Goal: Answer question/provide support: Share knowledge or assist other users

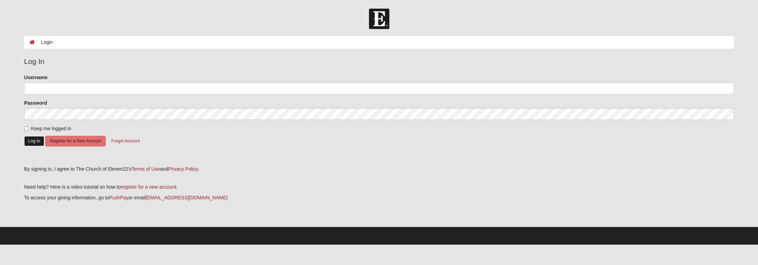
click at [34, 137] on button "Log In" at bounding box center [34, 141] width 20 height 10
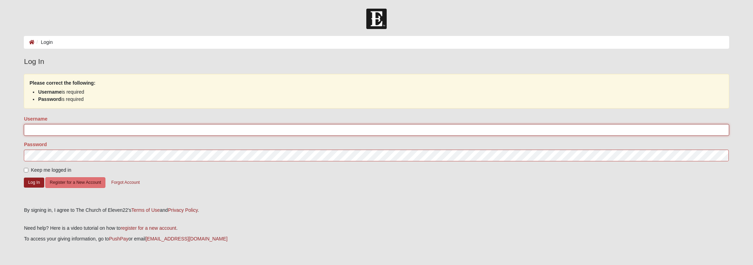
click at [58, 128] on input "Username" at bounding box center [376, 130] width 705 height 12
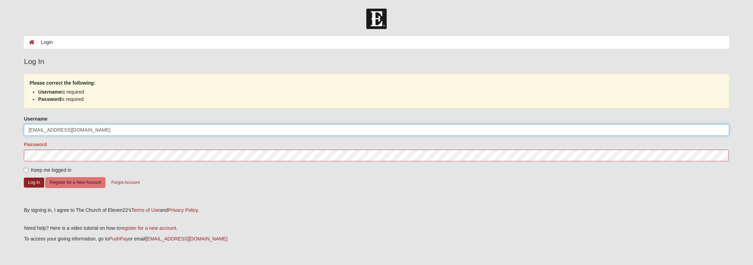
type input "[EMAIL_ADDRESS][DOMAIN_NAME]"
click at [32, 180] on button "Log In" at bounding box center [34, 183] width 20 height 10
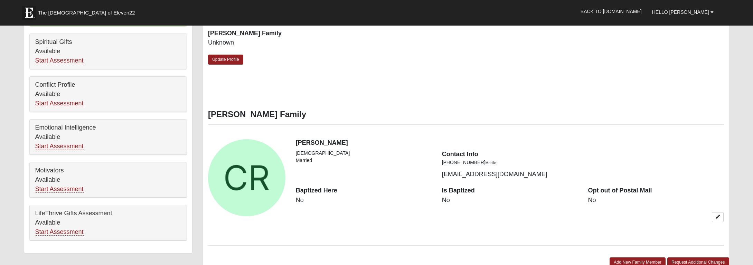
scroll to position [346, 0]
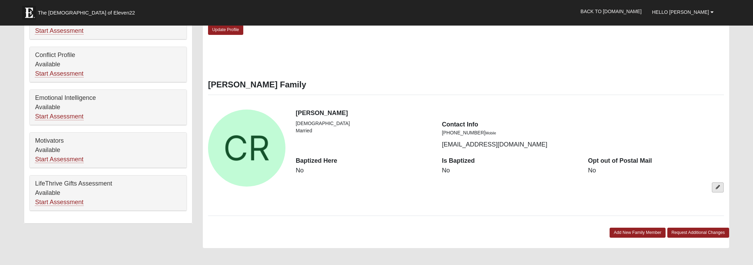
click at [718, 188] on icon at bounding box center [718, 187] width 4 height 4
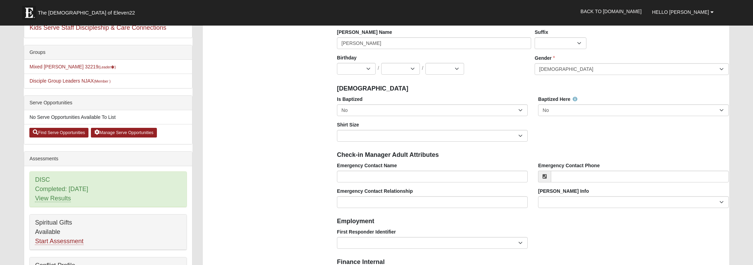
scroll to position [69, 0]
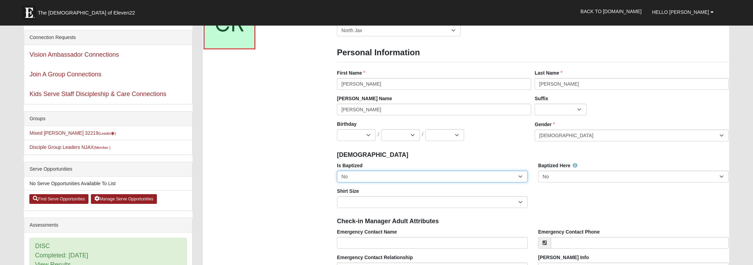
select select "True"
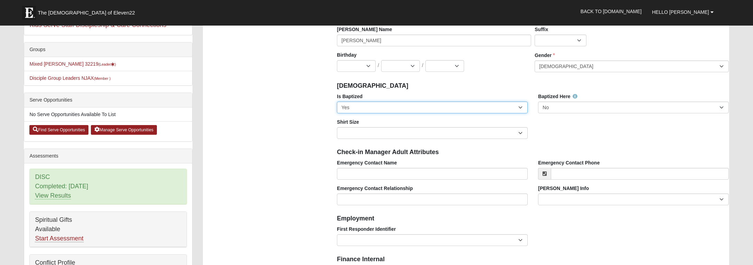
scroll to position [208, 0]
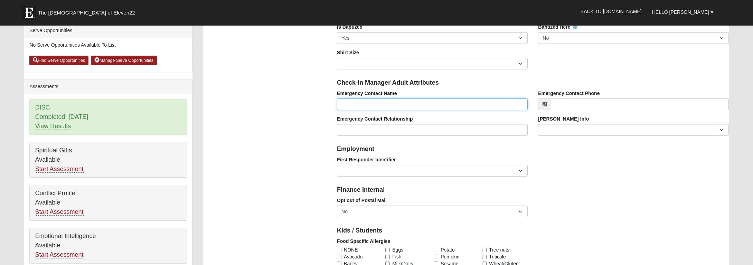
click at [384, 102] on input "Emergency Contact Name" at bounding box center [432, 104] width 191 height 12
type input "Donald"
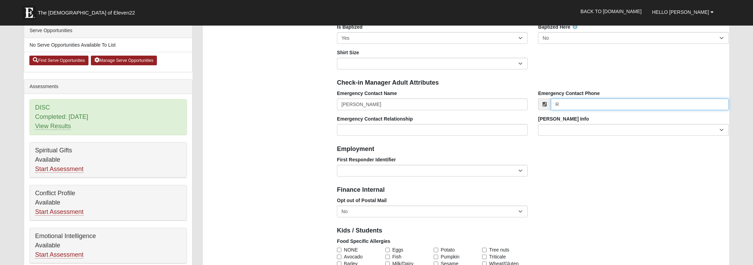
type input "R"
click at [351, 95] on label "Emergency Contact Name" at bounding box center [367, 93] width 60 height 7
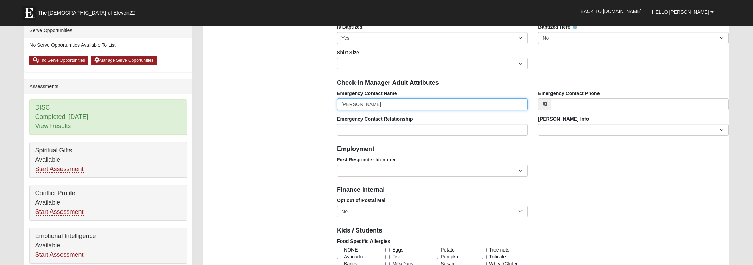
click at [351, 98] on input "Donald" at bounding box center [432, 104] width 191 height 12
click at [374, 106] on input "Donald" at bounding box center [432, 104] width 191 height 12
type input "Donald Rogers"
click at [588, 110] on input "Emergency Contact Phone" at bounding box center [640, 104] width 178 height 12
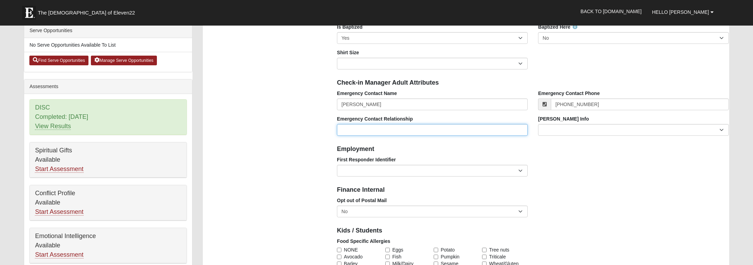
click at [460, 132] on input "Emergency Contact Relationship" at bounding box center [432, 130] width 191 height 12
type input "[PHONE_NUMBER]"
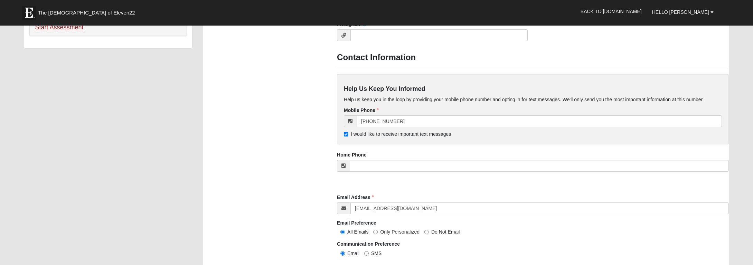
scroll to position [588, 0]
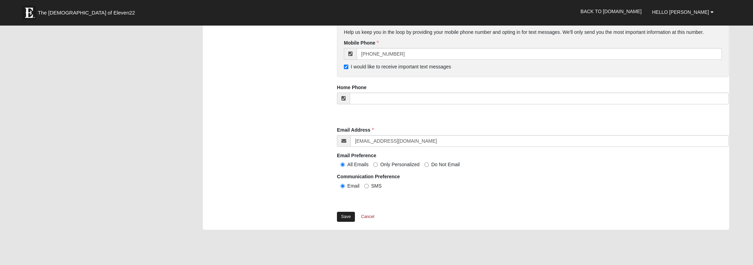
type input "Husband"
click at [344, 215] on link "Save" at bounding box center [346, 217] width 18 height 10
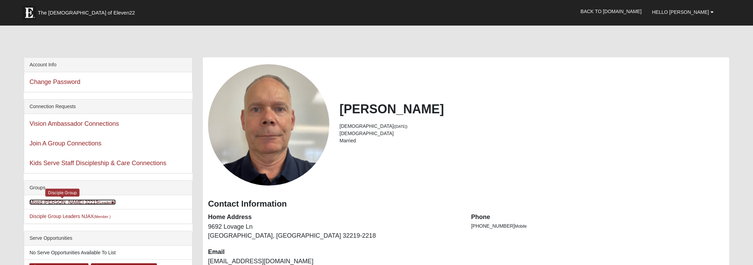
click at [46, 203] on link "Mixed Rogers 32219 (Leader )" at bounding box center [72, 202] width 86 height 6
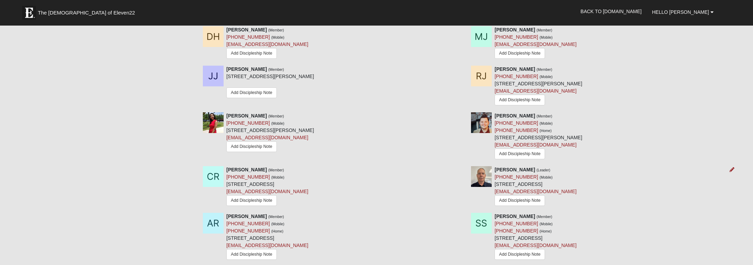
scroll to position [520, 0]
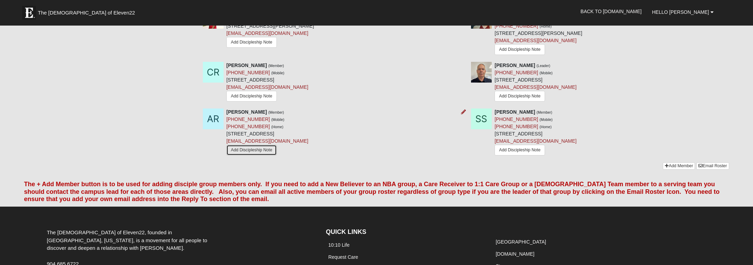
click at [254, 147] on link "Add Discipleship Note" at bounding box center [251, 150] width 50 height 11
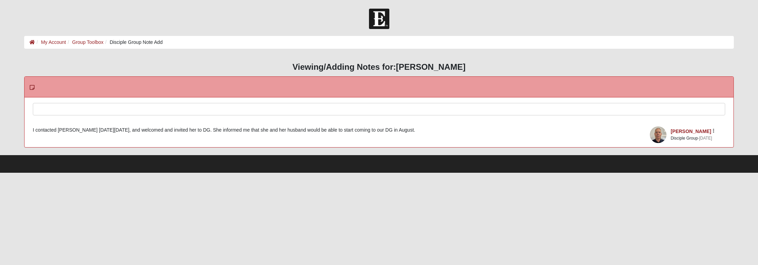
click at [191, 107] on div at bounding box center [379, 118] width 692 height 30
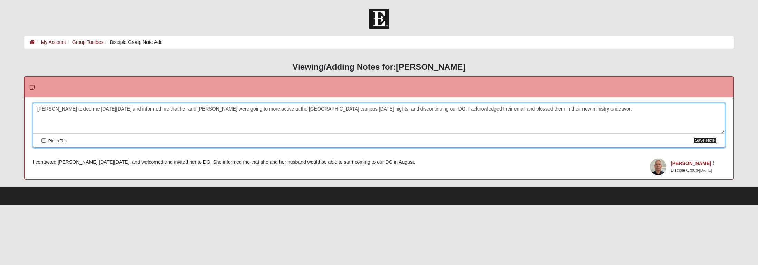
click at [706, 140] on button "Save Note" at bounding box center [705, 140] width 23 height 7
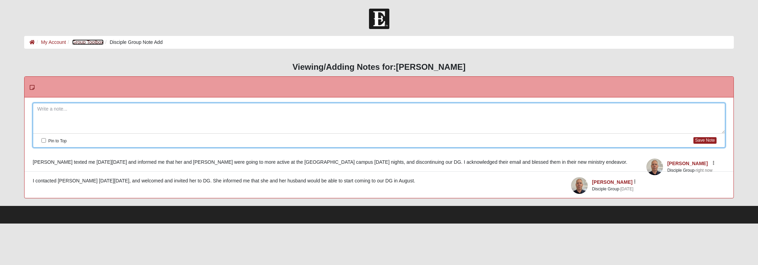
click at [94, 44] on link "Group Toolbox" at bounding box center [87, 42] width 31 height 6
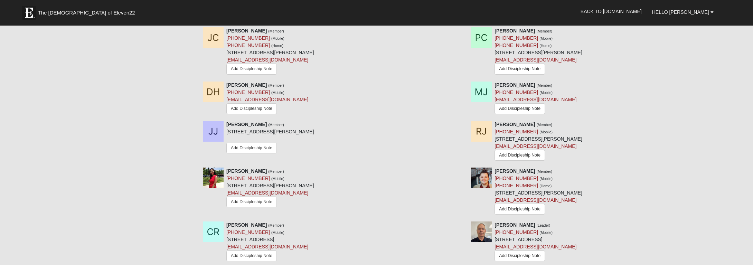
scroll to position [382, 0]
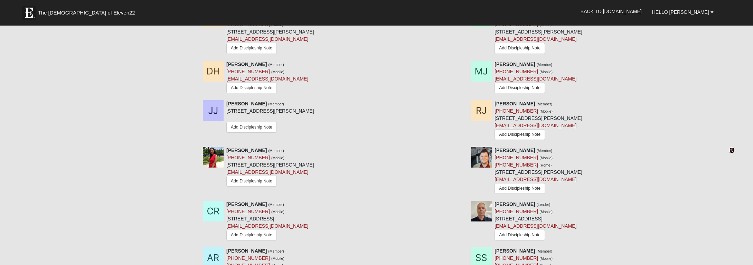
click at [732, 151] on icon at bounding box center [732, 150] width 5 height 5
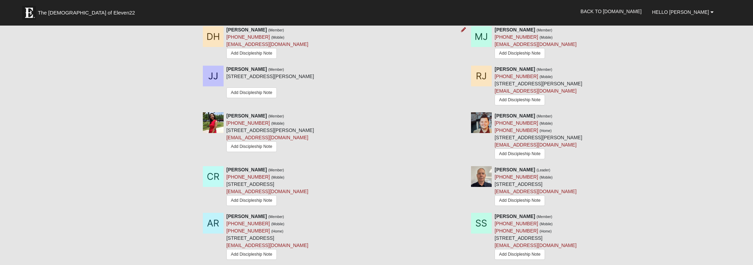
scroll to position [555, 0]
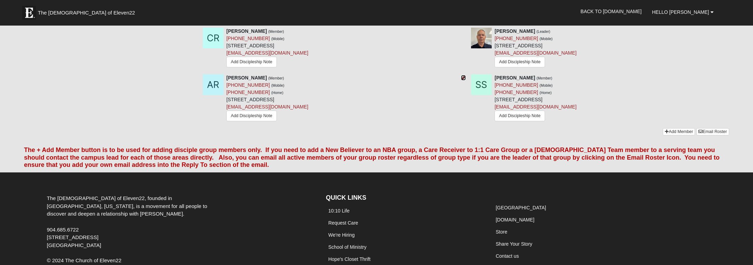
click at [463, 79] on icon at bounding box center [463, 77] width 5 height 5
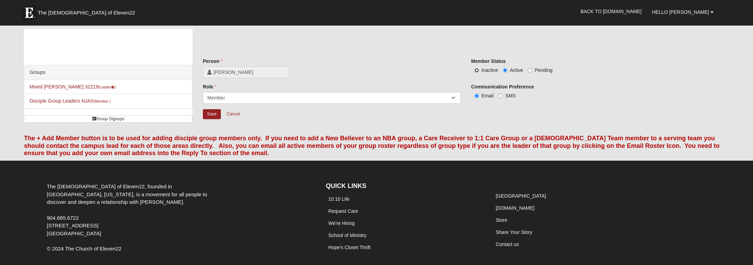
click at [477, 70] on input "Inactive" at bounding box center [477, 70] width 4 height 4
radio input "true"
click at [215, 114] on input "Save" at bounding box center [212, 114] width 18 height 10
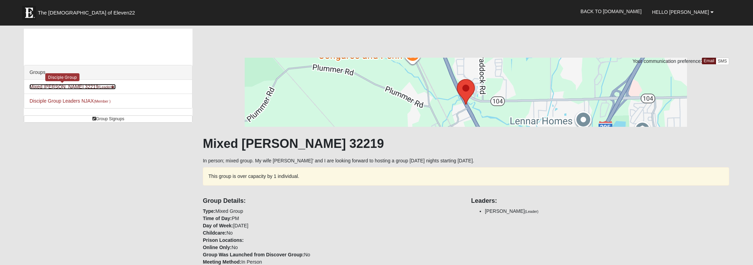
click at [53, 85] on link "Mixed Rogers 32219 (Leader )" at bounding box center [72, 87] width 86 height 6
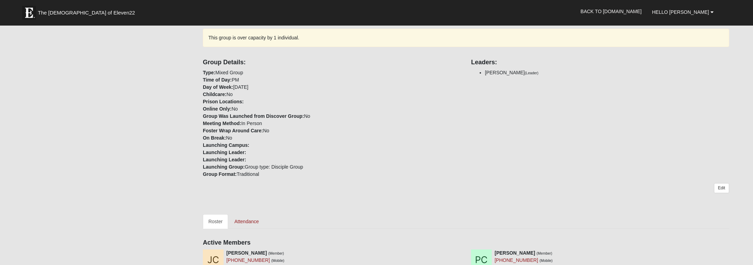
scroll to position [278, 0]
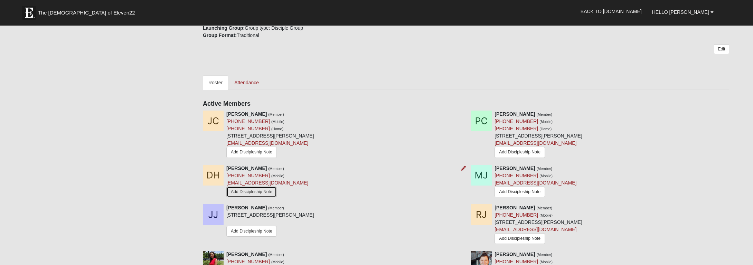
click at [261, 190] on link "Add Discipleship Note" at bounding box center [251, 192] width 50 height 11
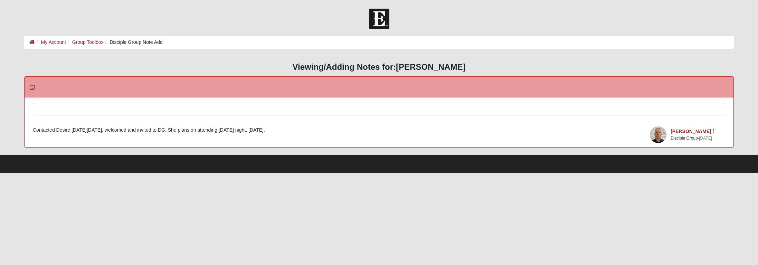
click at [128, 112] on div at bounding box center [379, 118] width 692 height 30
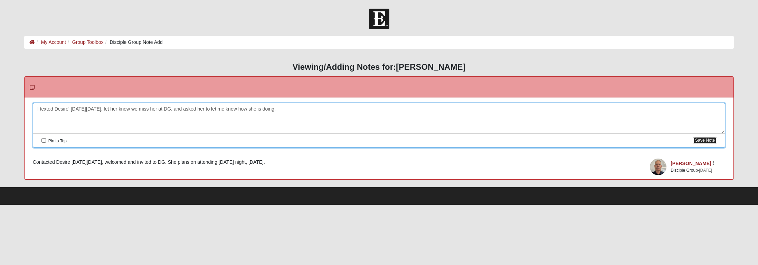
click at [696, 139] on button "Save Note" at bounding box center [705, 140] width 23 height 7
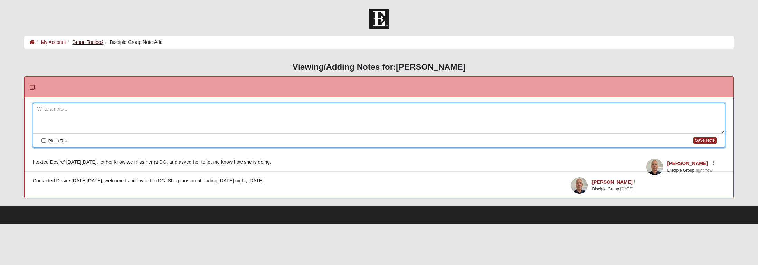
click at [82, 43] on link "Group Toolbox" at bounding box center [87, 42] width 31 height 6
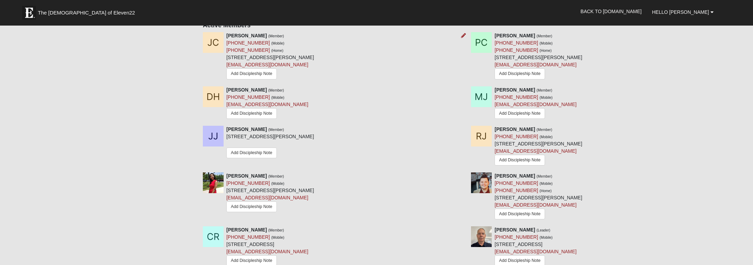
scroll to position [312, 0]
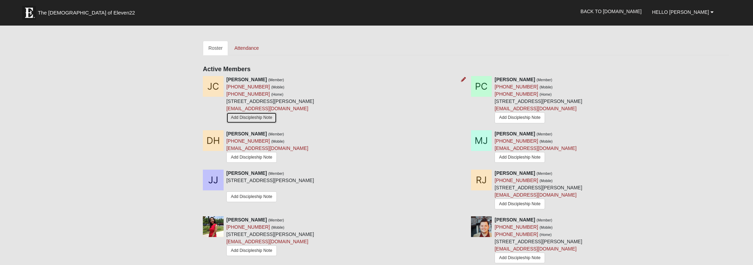
click at [261, 116] on link "Add Discipleship Note" at bounding box center [251, 117] width 50 height 11
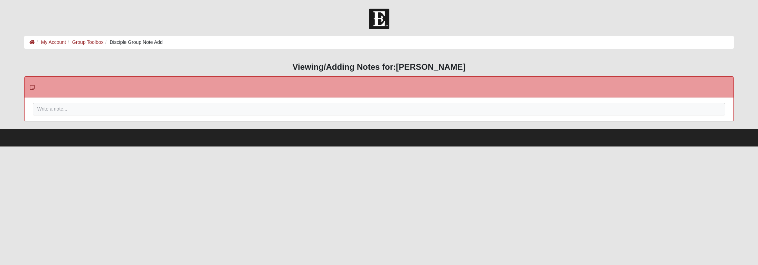
click at [219, 115] on div "Please correct the following: Pin to Top Save Note" at bounding box center [379, 109] width 709 height 24
click at [223, 110] on div at bounding box center [379, 118] width 692 height 30
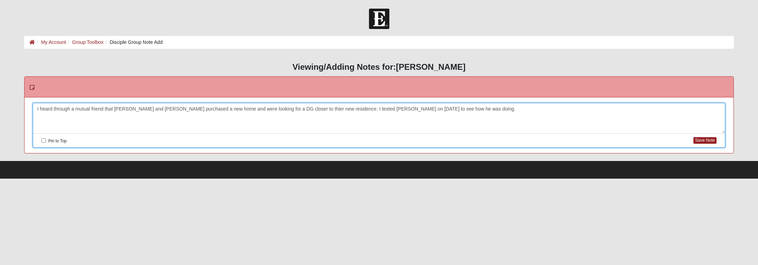
click at [470, 110] on div "I heard through a mutual friend that Josh and Peyton purchased a new home and w…" at bounding box center [379, 118] width 692 height 30
click at [705, 139] on button "Save Note" at bounding box center [705, 140] width 23 height 7
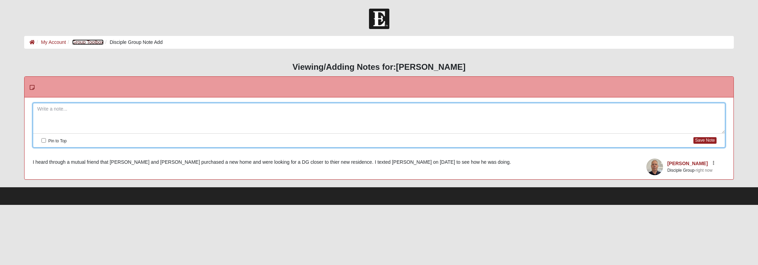
click at [96, 41] on link "Group Toolbox" at bounding box center [87, 42] width 31 height 6
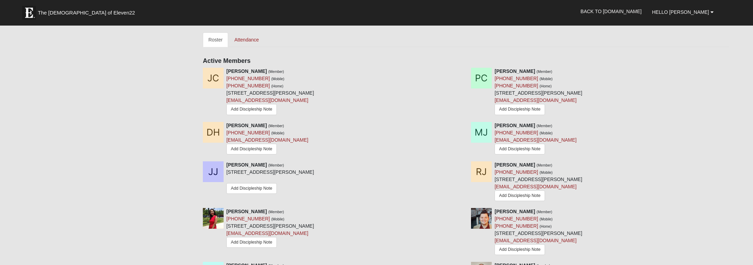
scroll to position [347, 0]
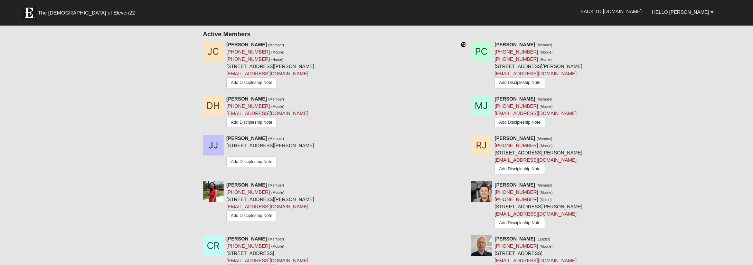
click at [464, 43] on icon at bounding box center [463, 44] width 5 height 5
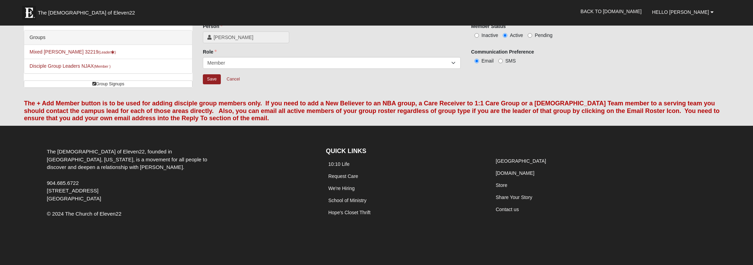
scroll to position [35, 0]
click at [477, 34] on input "Inactive" at bounding box center [477, 35] width 4 height 4
radio input "true"
click at [211, 78] on input "Save" at bounding box center [212, 79] width 18 height 10
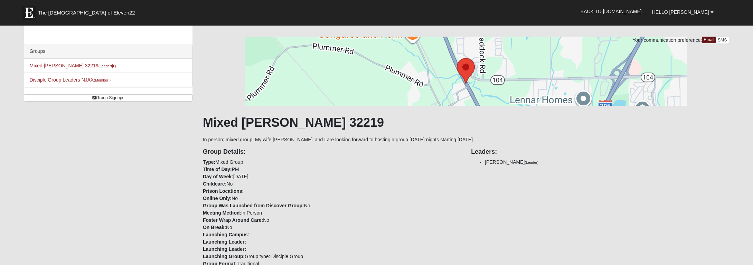
scroll to position [0, 0]
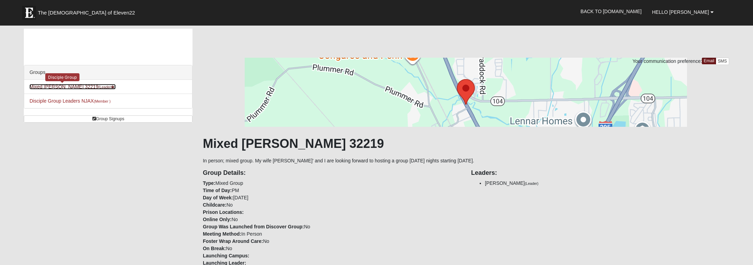
click at [60, 84] on link "Mixed Rogers 32219 (Leader )" at bounding box center [72, 87] width 86 height 6
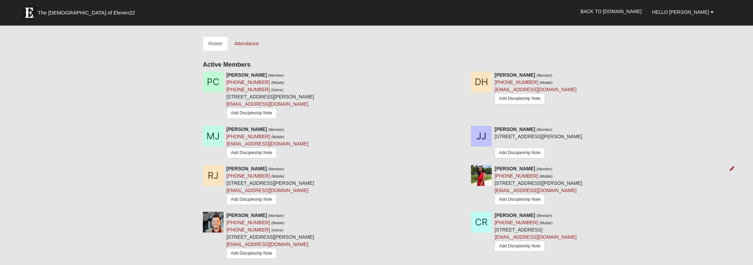
scroll to position [312, 0]
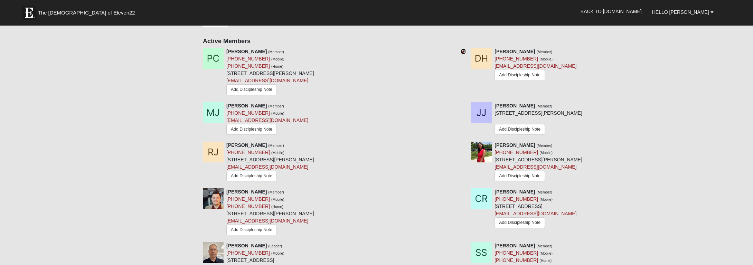
click at [463, 49] on icon at bounding box center [463, 51] width 5 height 5
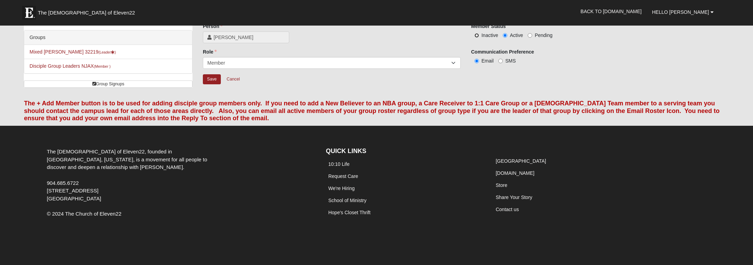
click at [478, 34] on input "Inactive" at bounding box center [477, 35] width 4 height 4
radio input "true"
click at [209, 78] on input "Save" at bounding box center [212, 79] width 18 height 10
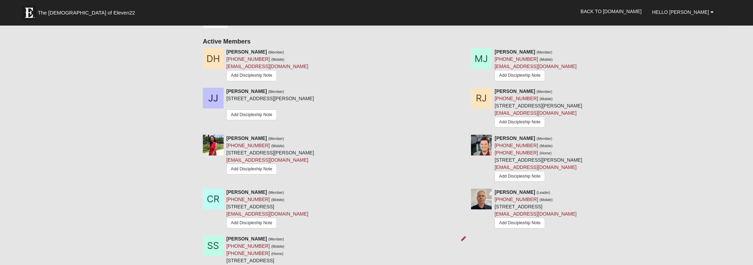
scroll to position [416, 0]
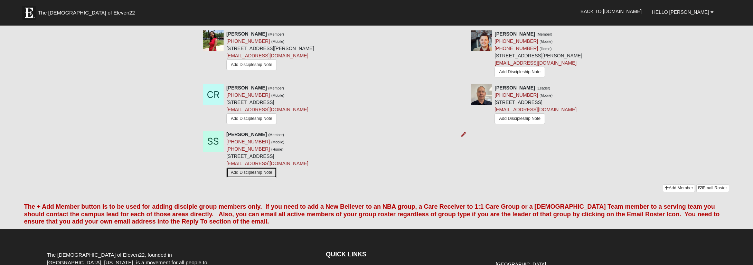
click at [259, 171] on link "Add Discipleship Note" at bounding box center [251, 172] width 50 height 11
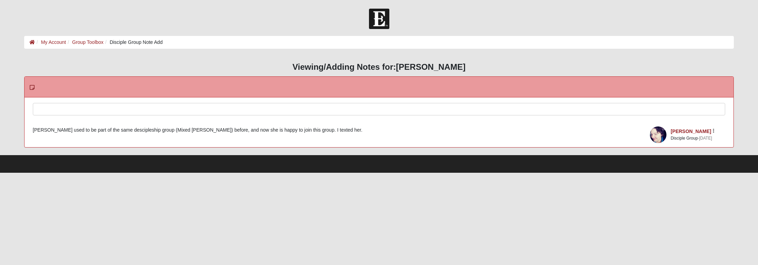
click at [214, 111] on div at bounding box center [379, 118] width 692 height 30
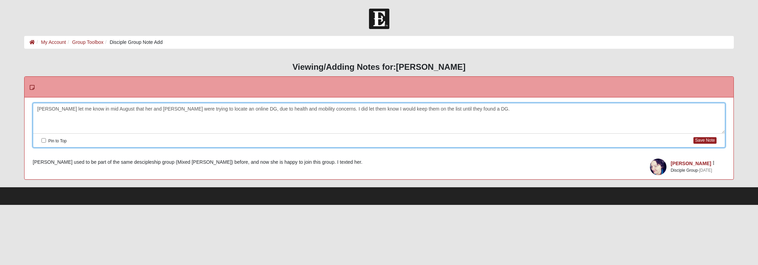
drag, startPoint x: 485, startPoint y: 109, endPoint x: 22, endPoint y: 100, distance: 463.2
click at [22, 100] on div "HTML Content Viewing/Adding Notes for: [PERSON_NAME] Please correct the followi…" at bounding box center [379, 121] width 720 height 131
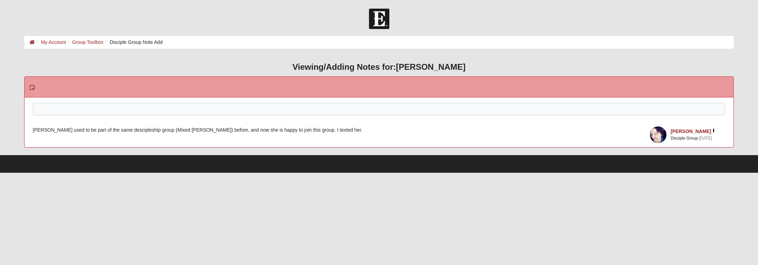
click at [714, 130] on icon "button" at bounding box center [714, 131] width 2 height 4
click at [712, 129] on span "Yuliya Stasyuk" at bounding box center [692, 131] width 42 height 7
click at [714, 130] on icon "button" at bounding box center [714, 131] width 2 height 4
click at [603, 119] on div "Please correct the following: Pin to Top Save Note Yuliya Stasyuk Disciple Grou…" at bounding box center [379, 122] width 709 height 50
click at [91, 45] on li "Group Toolbox" at bounding box center [85, 42] width 38 height 7
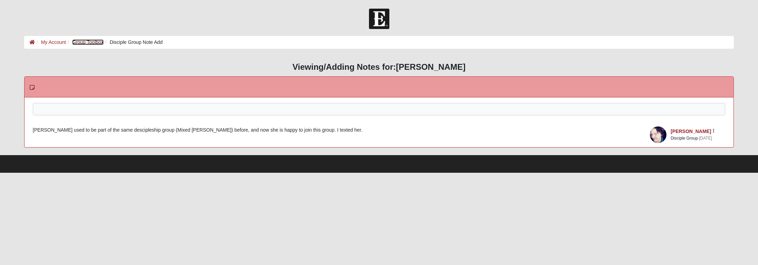
click at [90, 44] on link "Group Toolbox" at bounding box center [87, 42] width 31 height 6
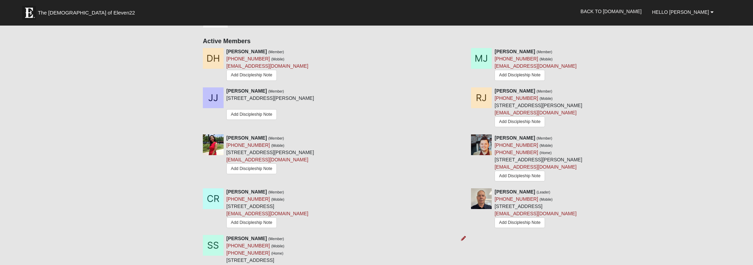
scroll to position [382, 0]
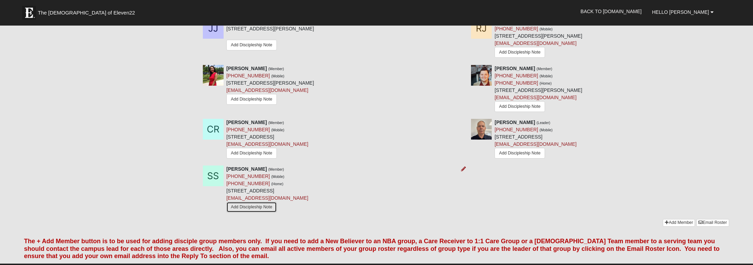
click at [262, 207] on link "Add Discipleship Note" at bounding box center [251, 207] width 50 height 11
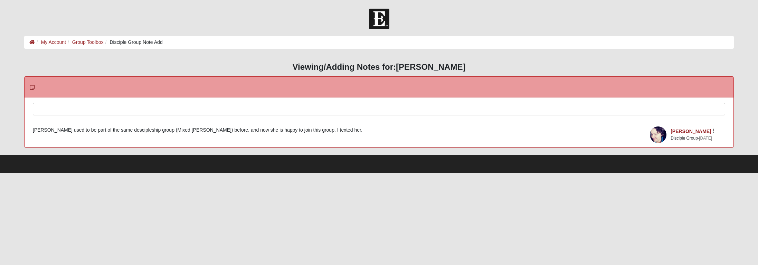
click at [63, 105] on div at bounding box center [379, 118] width 692 height 30
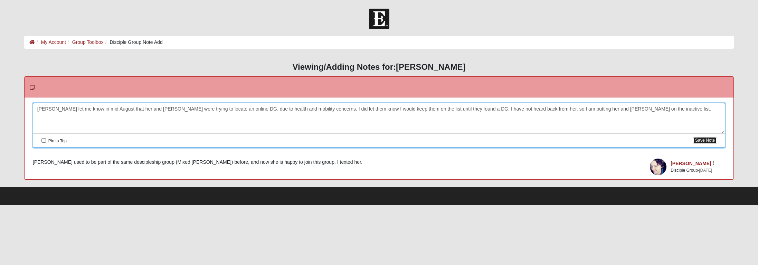
click at [706, 140] on button "Save Note" at bounding box center [705, 140] width 23 height 7
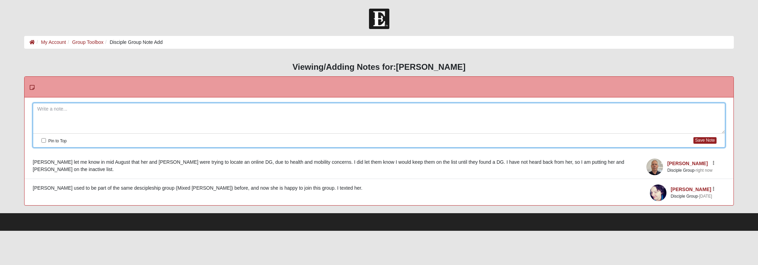
drag, startPoint x: 34, startPoint y: 162, endPoint x: 643, endPoint y: 153, distance: 609.0
click at [643, 153] on article "Don Rogers Jr. Disciple Group · right now Edit Watch Delete Stephanie let me kn…" at bounding box center [379, 166] width 709 height 26
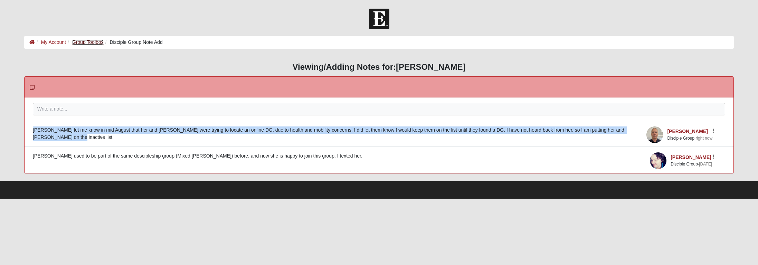
click at [86, 41] on link "Group Toolbox" at bounding box center [87, 42] width 31 height 6
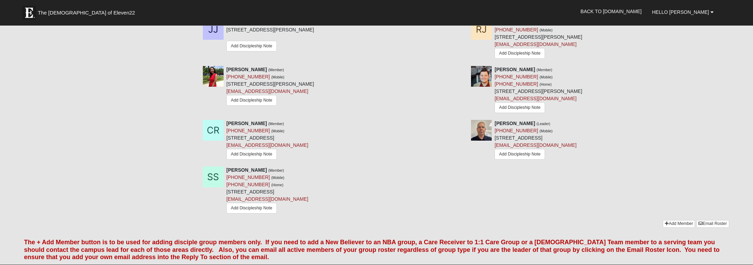
scroll to position [382, 0]
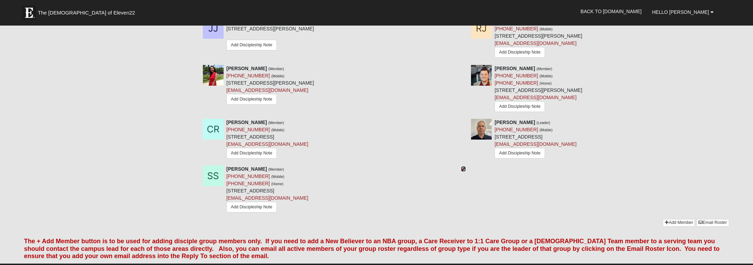
click at [463, 168] on icon at bounding box center [463, 169] width 5 height 5
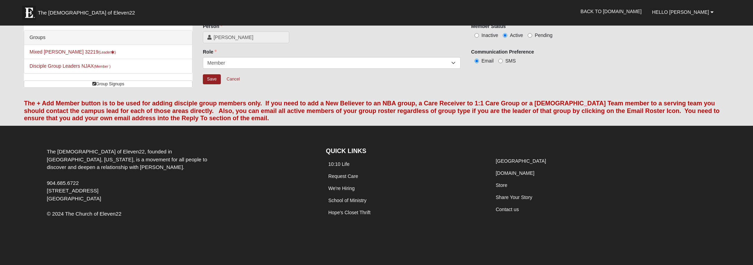
scroll to position [35, 0]
click at [476, 36] on input "Inactive" at bounding box center [477, 35] width 4 height 4
radio input "true"
click at [212, 78] on input "Save" at bounding box center [212, 79] width 18 height 10
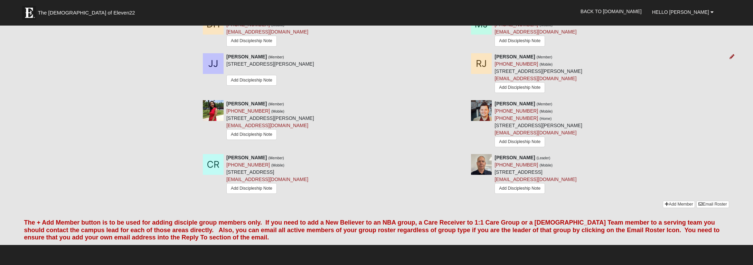
scroll to position [312, 0]
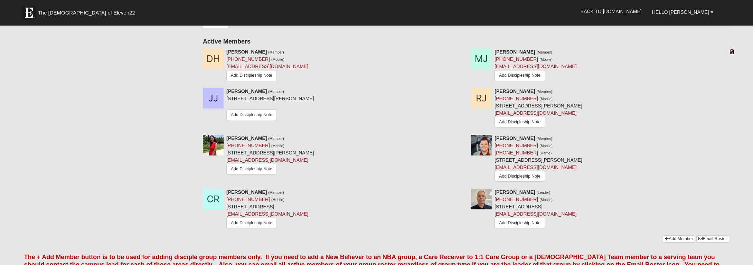
click at [731, 52] on icon at bounding box center [732, 51] width 5 height 5
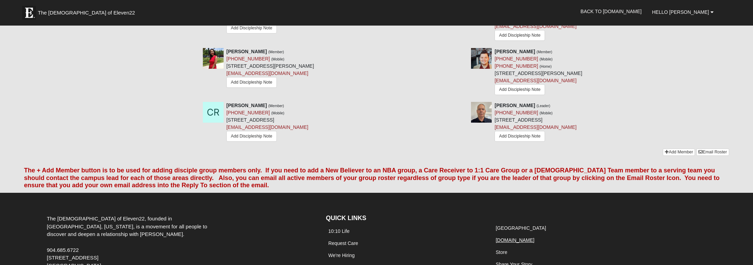
scroll to position [292, 0]
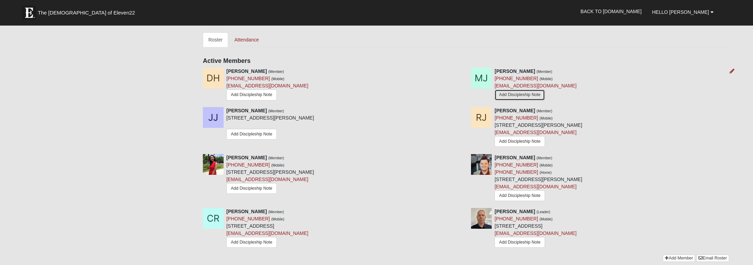
click at [520, 95] on link "Add Discipleship Note" at bounding box center [520, 95] width 50 height 11
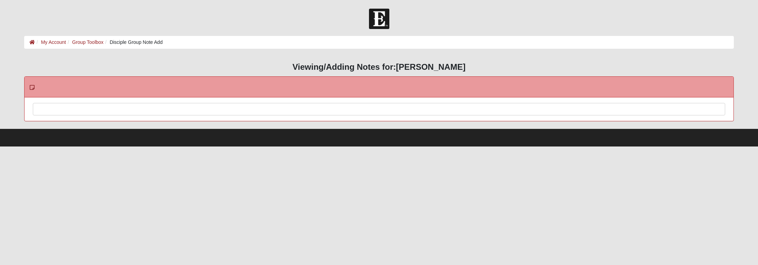
click at [121, 107] on div at bounding box center [379, 118] width 692 height 30
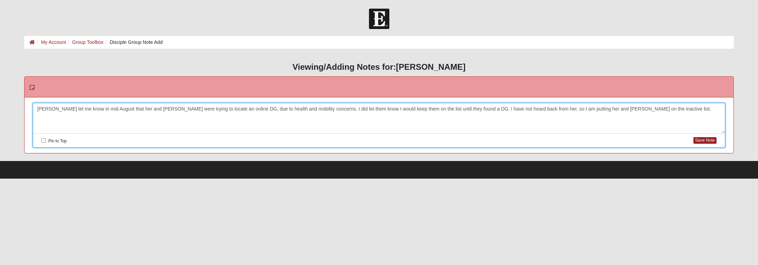
click at [37, 108] on div "[PERSON_NAME] let me know in mid August that her and [PERSON_NAME] were trying …" at bounding box center [379, 118] width 692 height 30
click at [200, 109] on div "Melissa, through Stephanie Shuman let me know in mid August that her and Meliss…" at bounding box center [379, 118] width 692 height 30
click at [634, 110] on div "Melissa, through Stephanie Shuman let me know in mid August that her and Stepha…" at bounding box center [379, 118] width 692 height 30
click at [707, 138] on button "Save Note" at bounding box center [705, 140] width 23 height 7
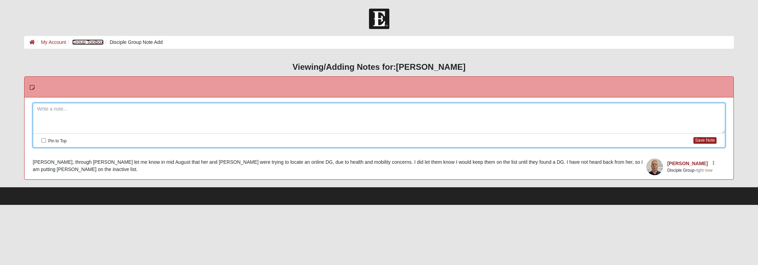
click at [97, 42] on link "Group Toolbox" at bounding box center [87, 42] width 31 height 6
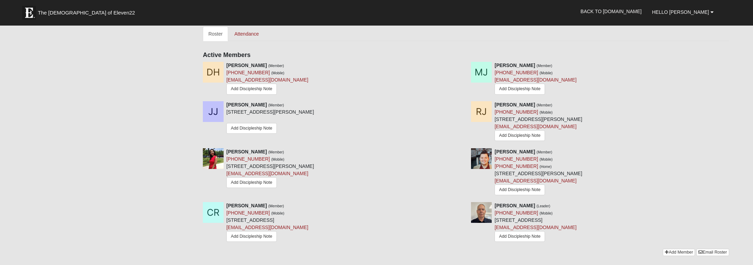
scroll to position [312, 0]
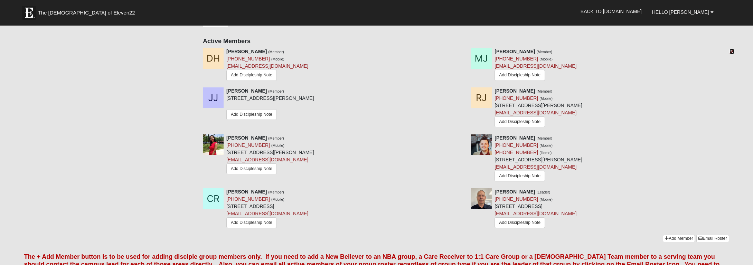
click at [731, 50] on icon at bounding box center [732, 51] width 5 height 5
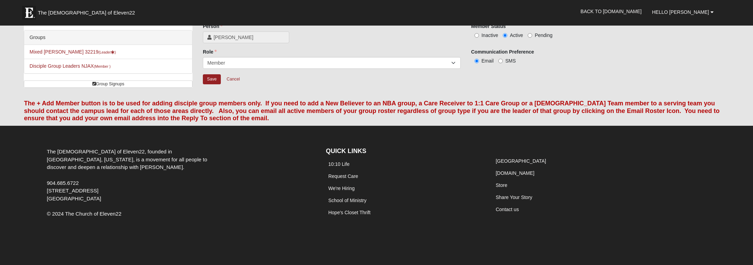
scroll to position [35, 0]
click at [476, 35] on input "Inactive" at bounding box center [477, 35] width 4 height 4
radio input "true"
click at [211, 78] on input "Save" at bounding box center [212, 79] width 18 height 10
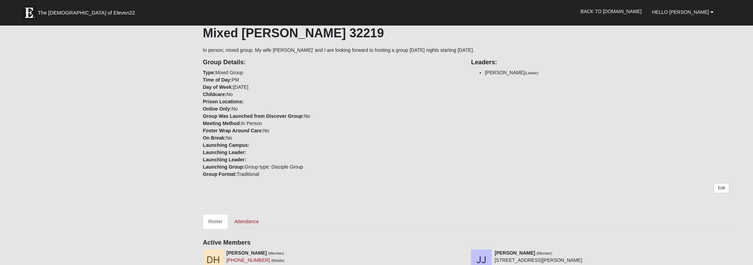
scroll to position [104, 0]
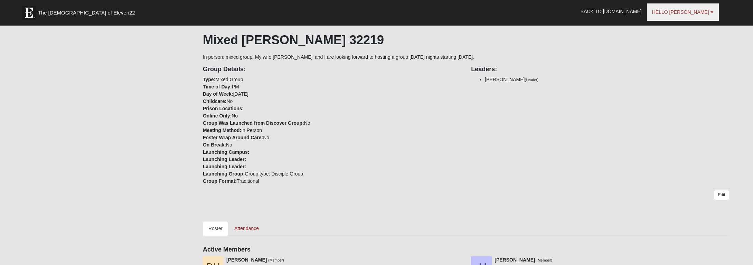
click at [703, 10] on span "Hello Don" at bounding box center [680, 12] width 57 height 6
click at [683, 44] on link "Log Out" at bounding box center [681, 42] width 55 height 9
